Goal: Task Accomplishment & Management: Manage account settings

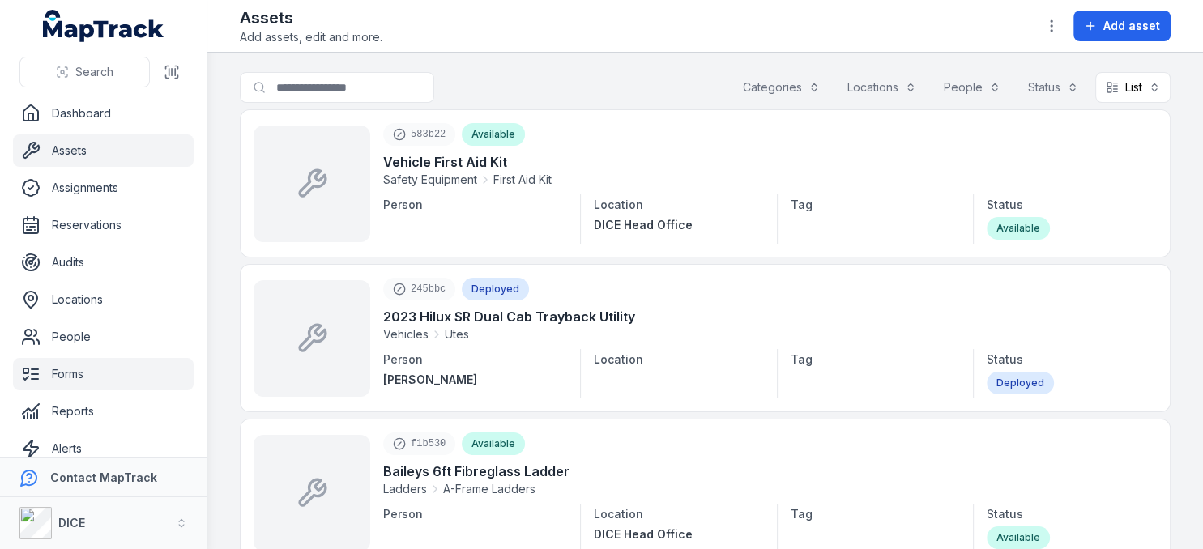
click at [73, 374] on link "Forms" at bounding box center [103, 374] width 181 height 32
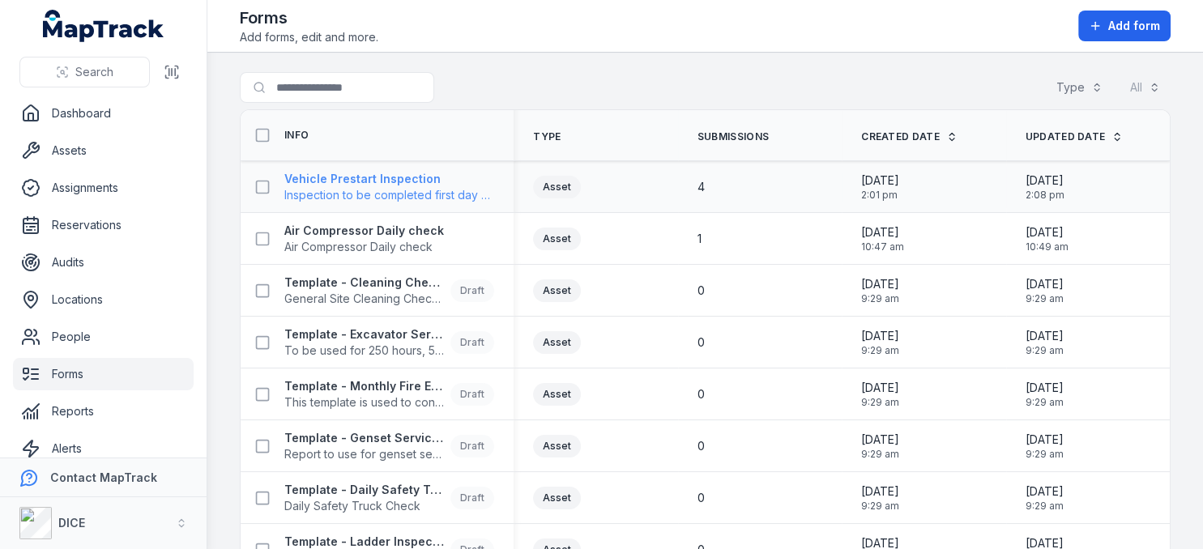
click at [371, 183] on strong "Vehicle Prestart Inspection" at bounding box center [387, 179] width 207 height 16
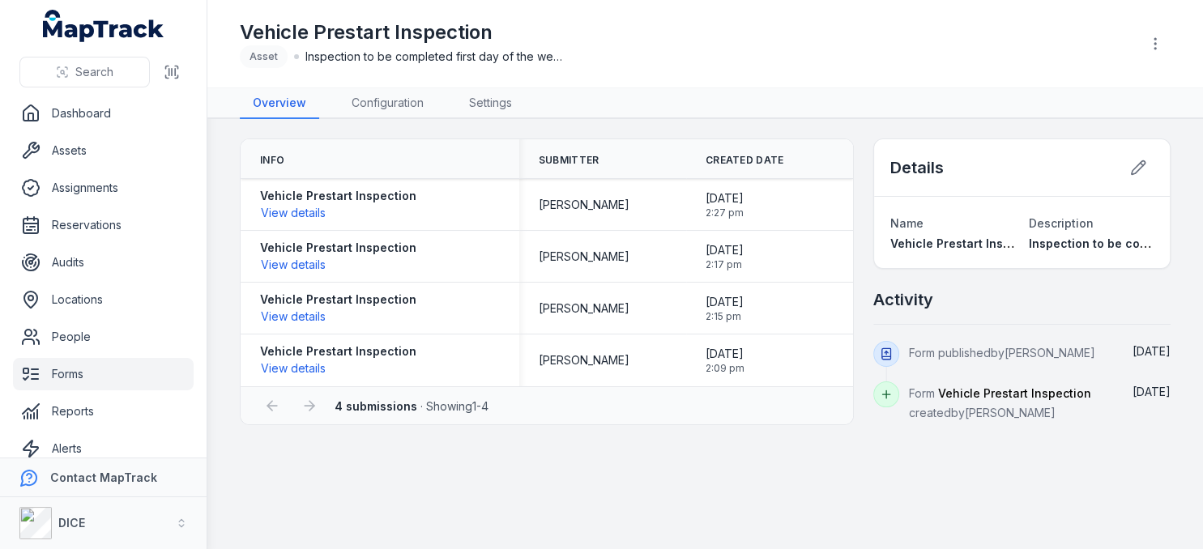
click at [1076, 179] on div "Details" at bounding box center [1022, 168] width 296 height 58
click at [70, 153] on link "Assets" at bounding box center [103, 151] width 181 height 32
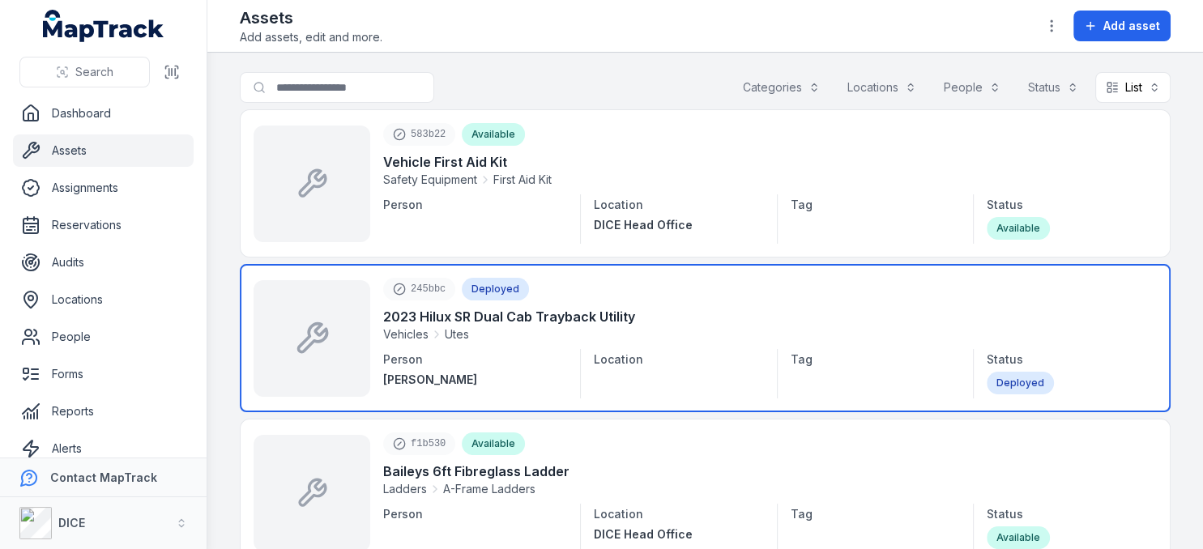
click at [471, 317] on link at bounding box center [705, 338] width 931 height 148
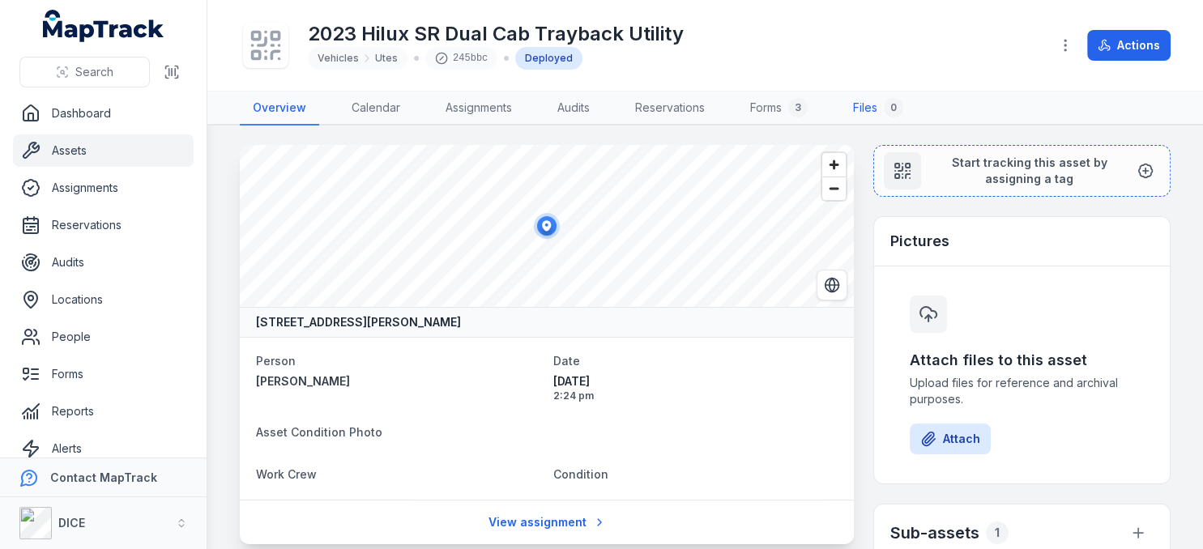
click at [869, 109] on link "Files 0" at bounding box center [878, 109] width 76 height 34
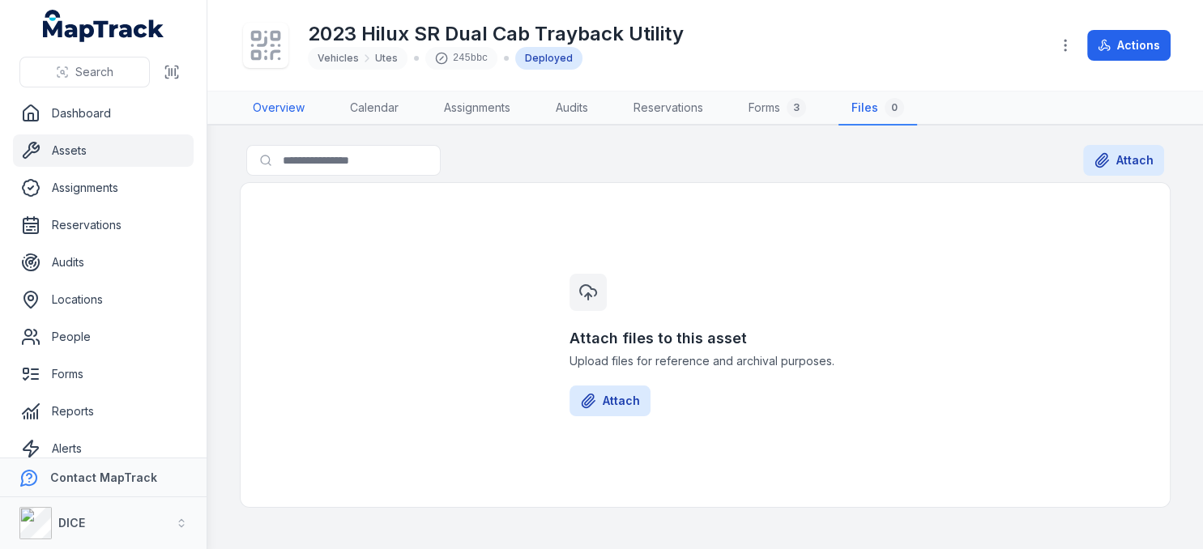
click at [272, 107] on link "Overview" at bounding box center [279, 109] width 78 height 34
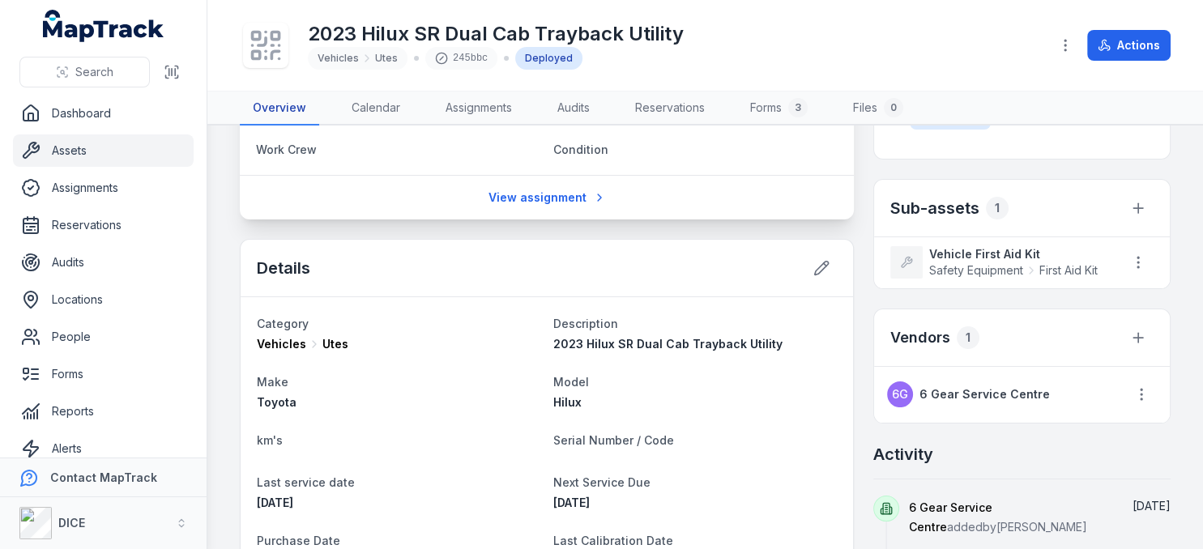
scroll to position [327, 0]
click at [824, 264] on icon at bounding box center [822, 267] width 14 height 14
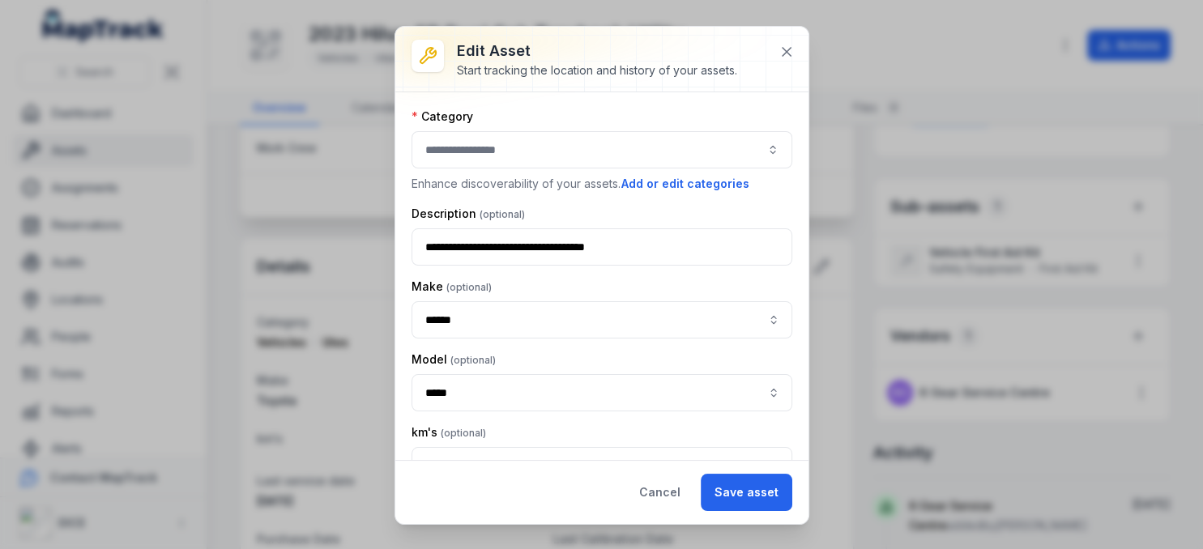
type input "****"
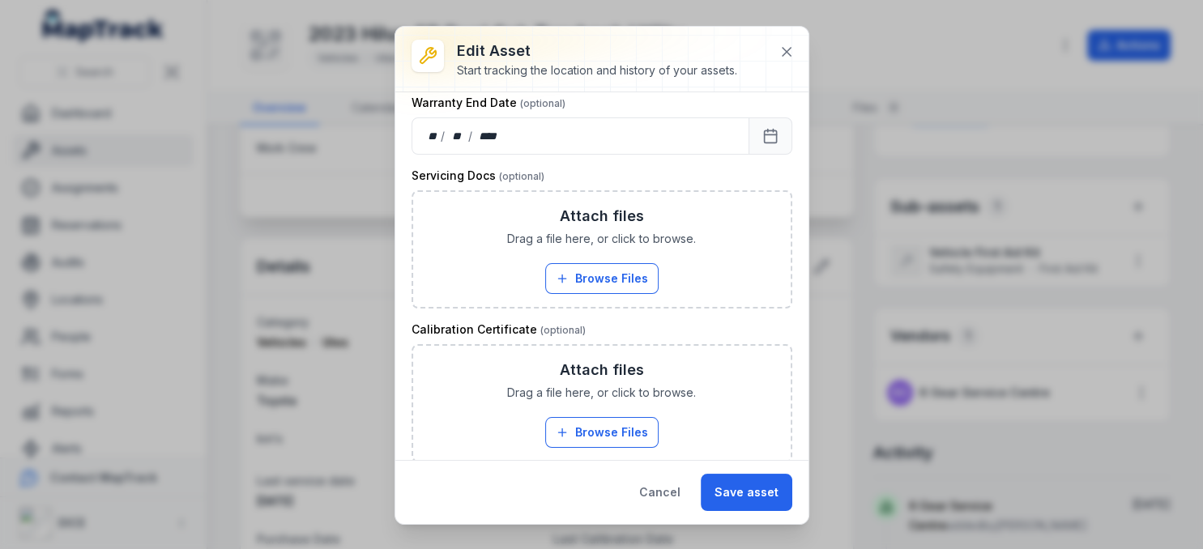
scroll to position [1284, 0]
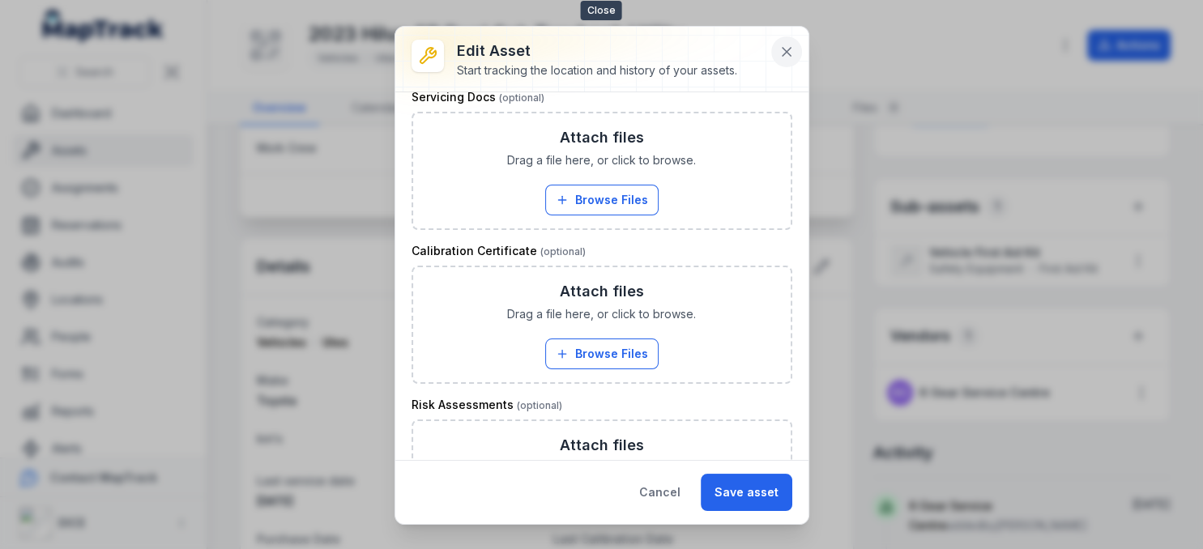
click at [787, 50] on icon at bounding box center [787, 52] width 8 height 8
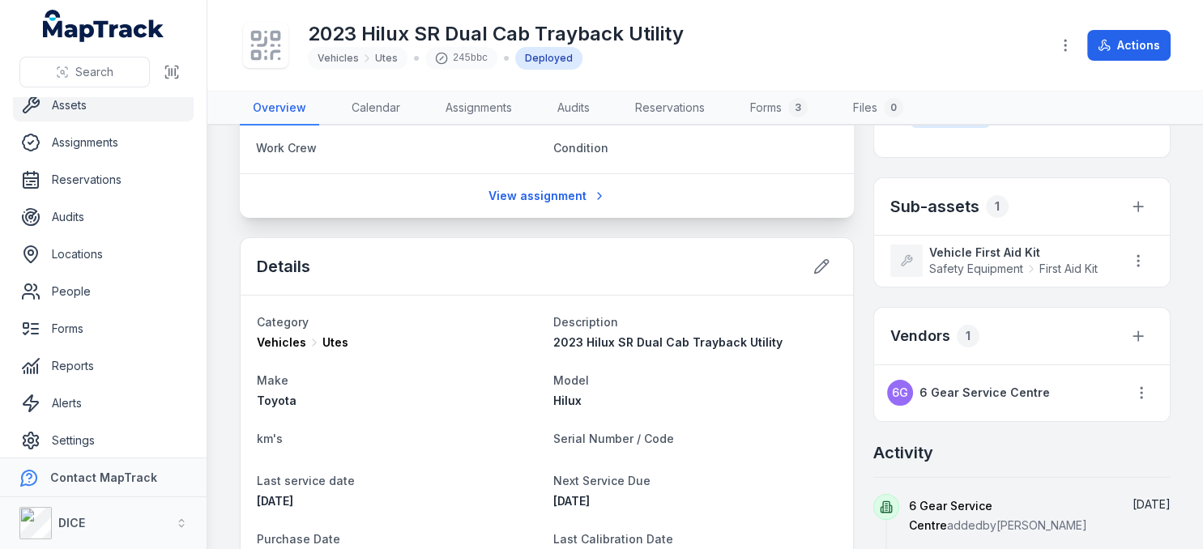
scroll to position [54, 0]
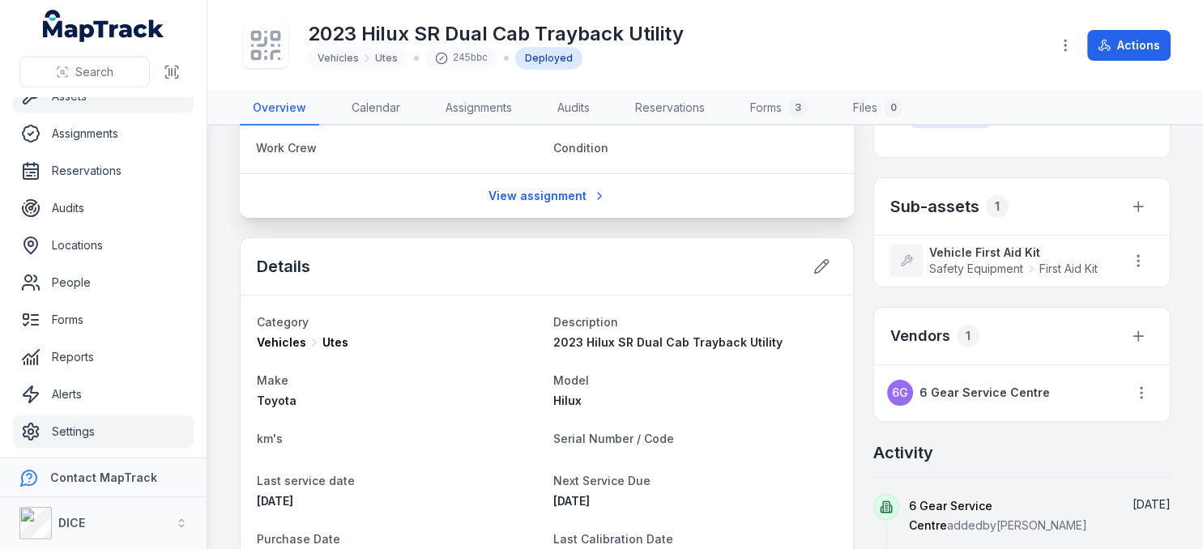
click at [76, 434] on link "Settings" at bounding box center [103, 432] width 181 height 32
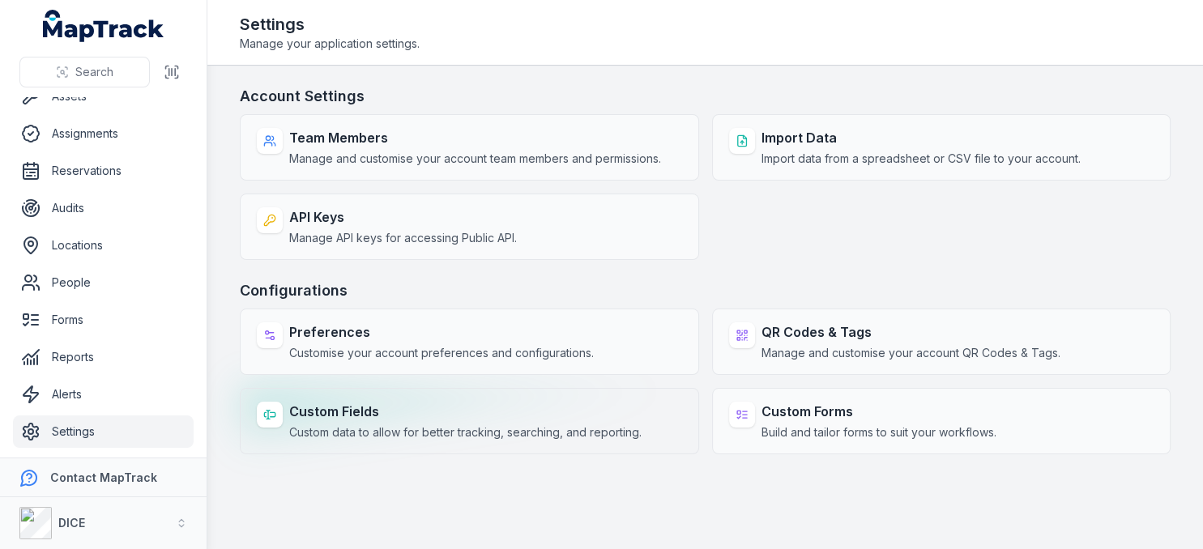
click at [501, 436] on span "Custom data to allow for better tracking, searching, and reporting." at bounding box center [465, 433] width 353 height 16
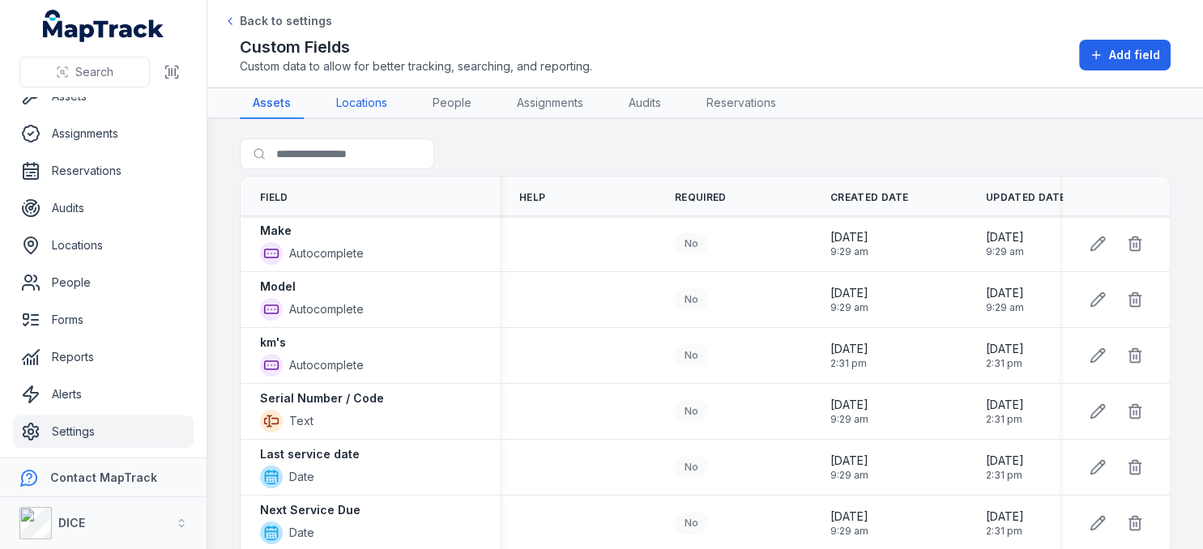
click at [368, 96] on link "Locations" at bounding box center [361, 103] width 77 height 31
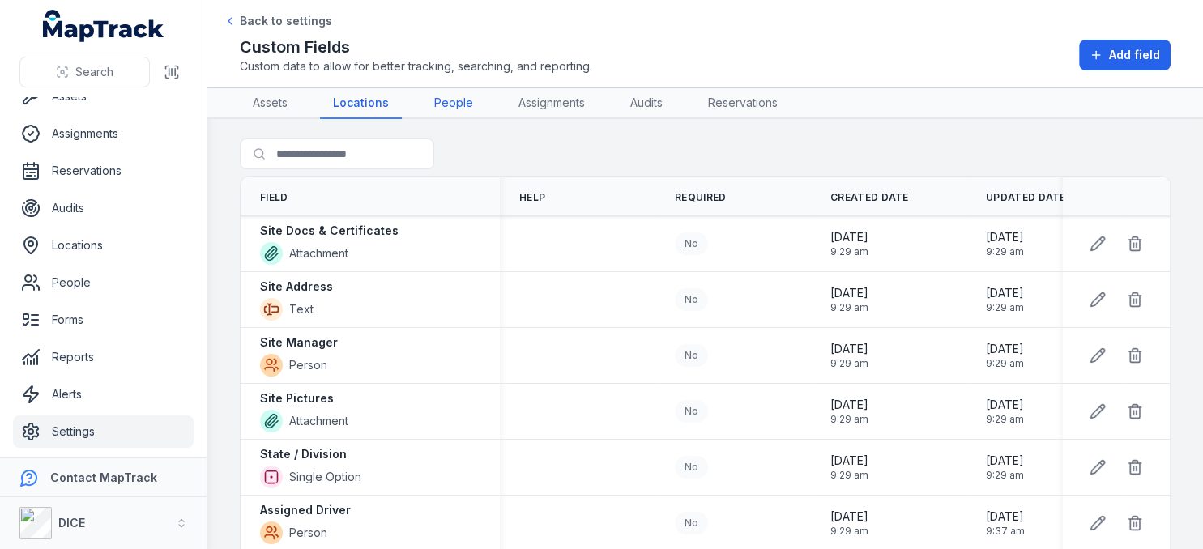
click at [451, 105] on link "People" at bounding box center [453, 103] width 65 height 31
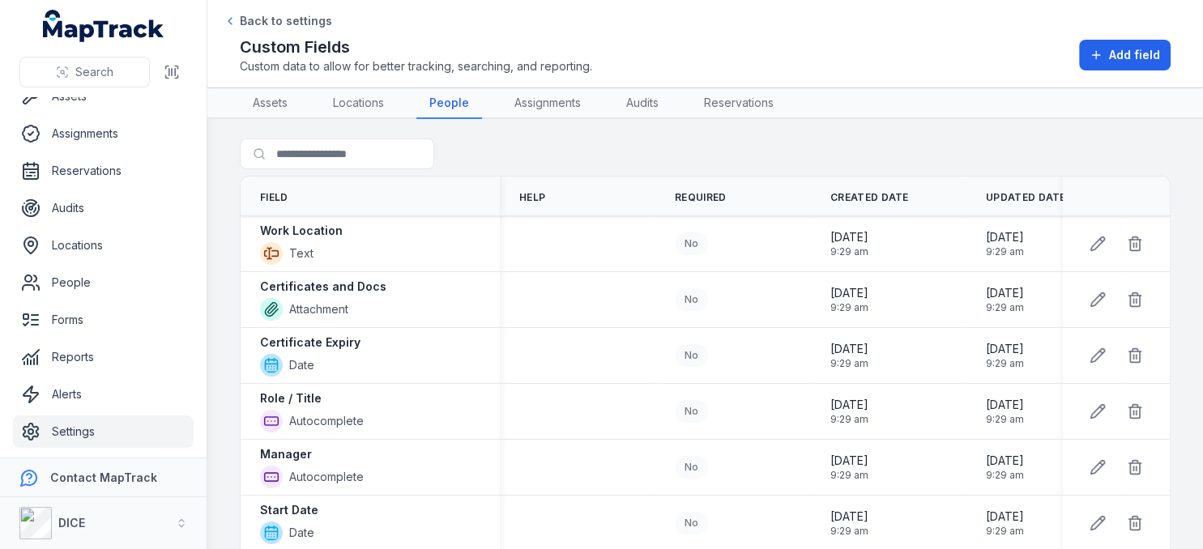
scroll to position [224, 0]
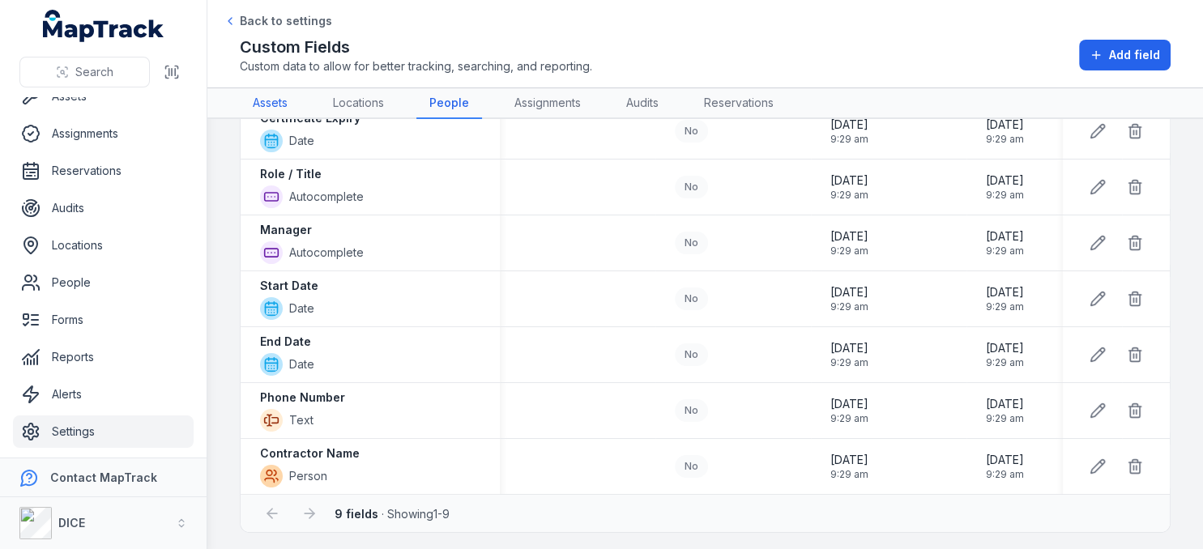
click at [263, 105] on link "Assets" at bounding box center [270, 103] width 61 height 31
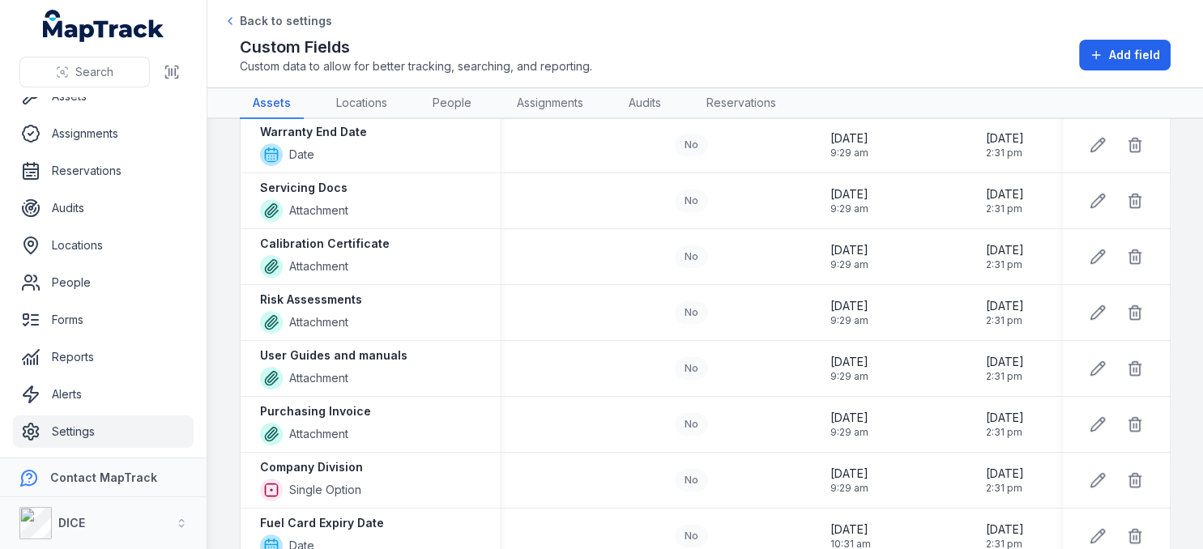
scroll to position [887, 0]
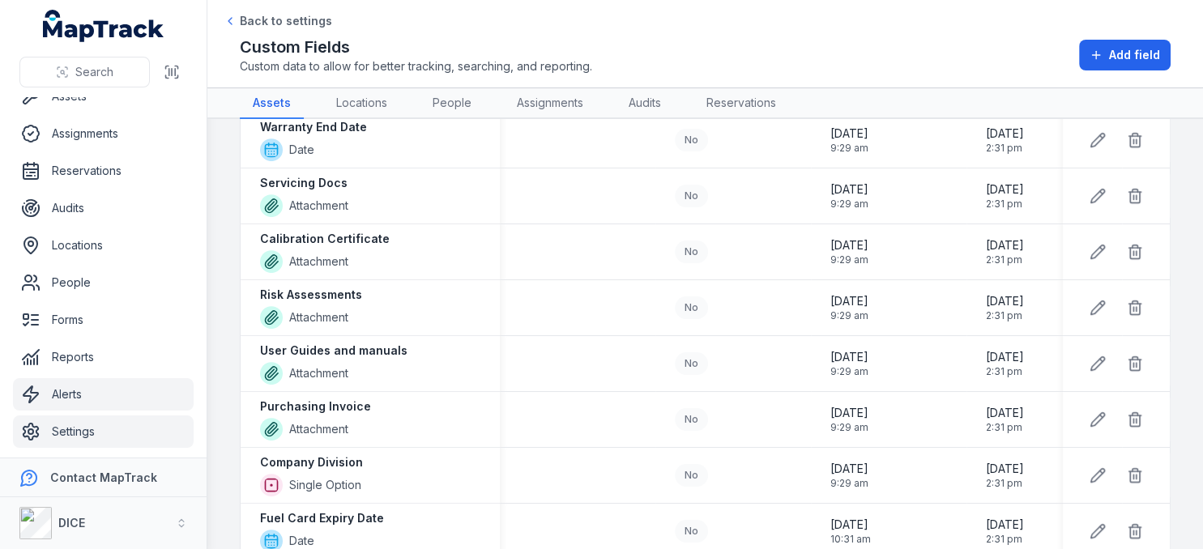
click at [75, 392] on link "Alerts" at bounding box center [103, 394] width 181 height 32
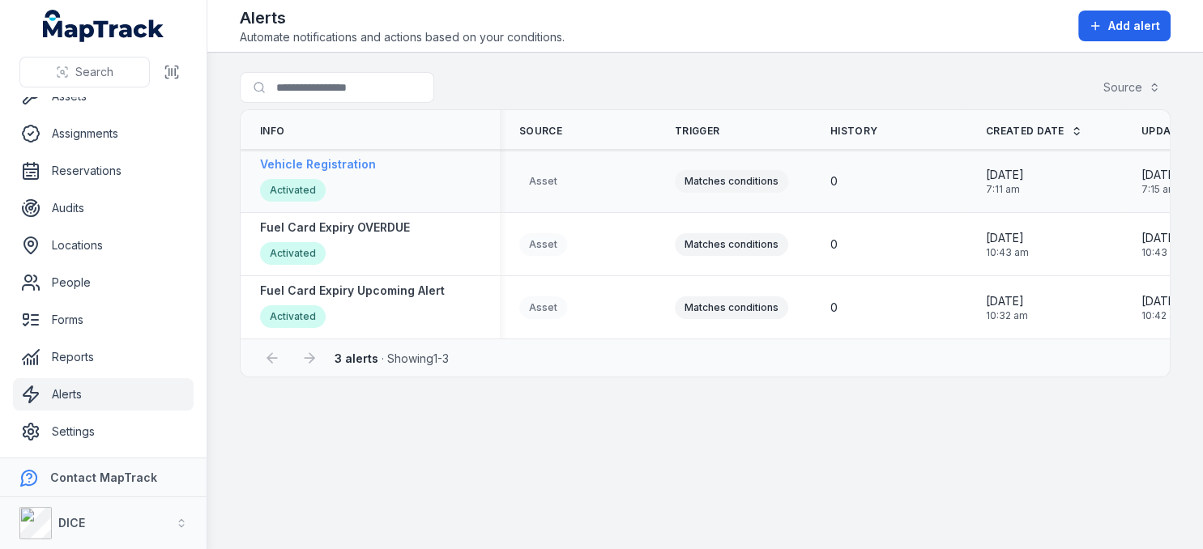
click at [353, 163] on strong "Vehicle Registration" at bounding box center [318, 164] width 116 height 16
click at [358, 160] on strong "Vehicle Registration" at bounding box center [318, 164] width 116 height 16
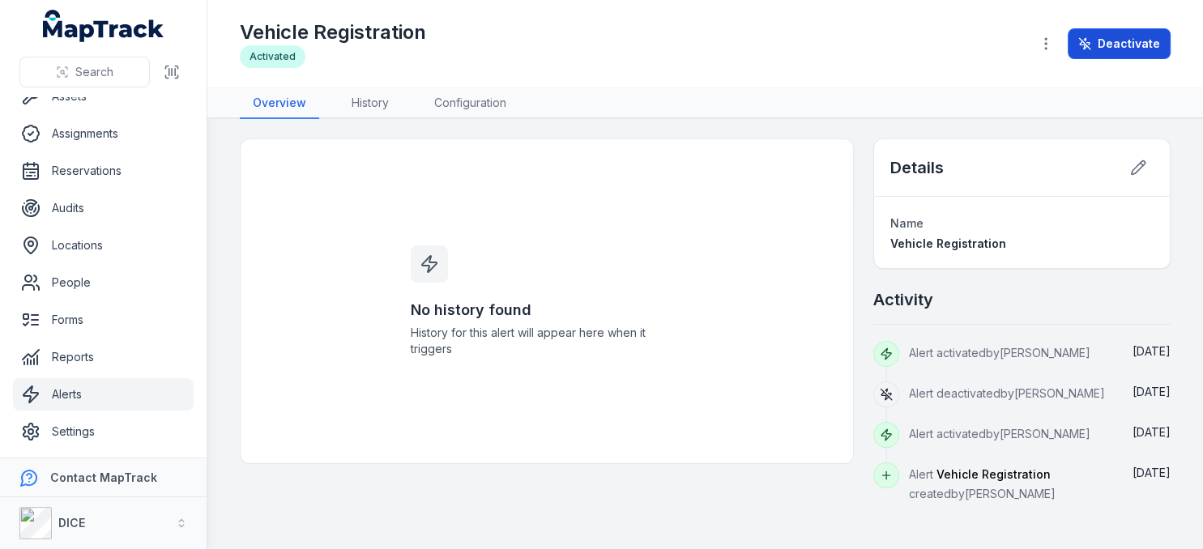
click at [1122, 37] on button "Deactivate" at bounding box center [1119, 43] width 103 height 31
